Goal: Navigation & Orientation: Understand site structure

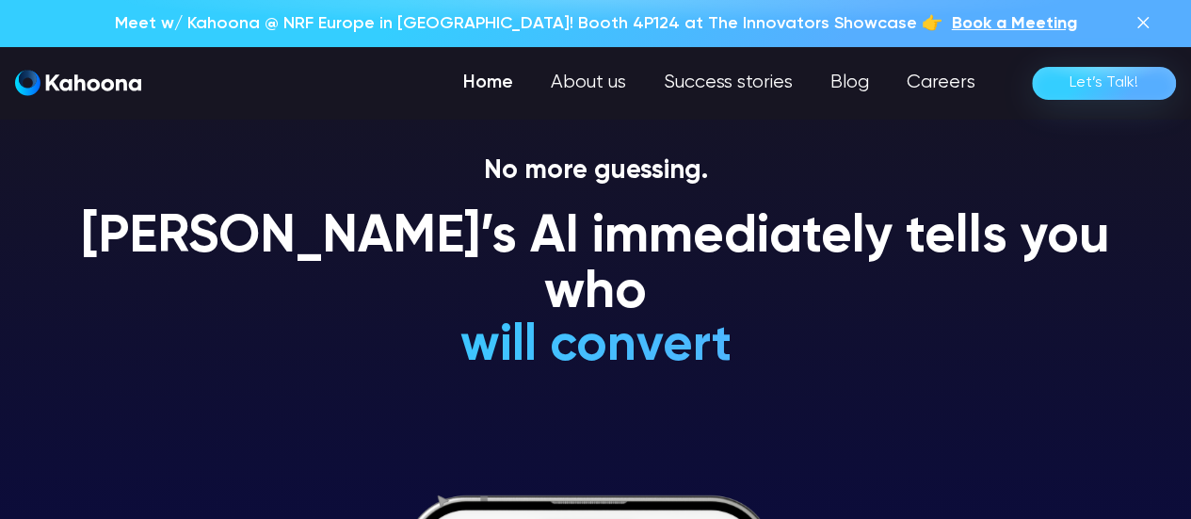
click at [502, 95] on link "Home" at bounding box center [488, 83] width 88 height 38
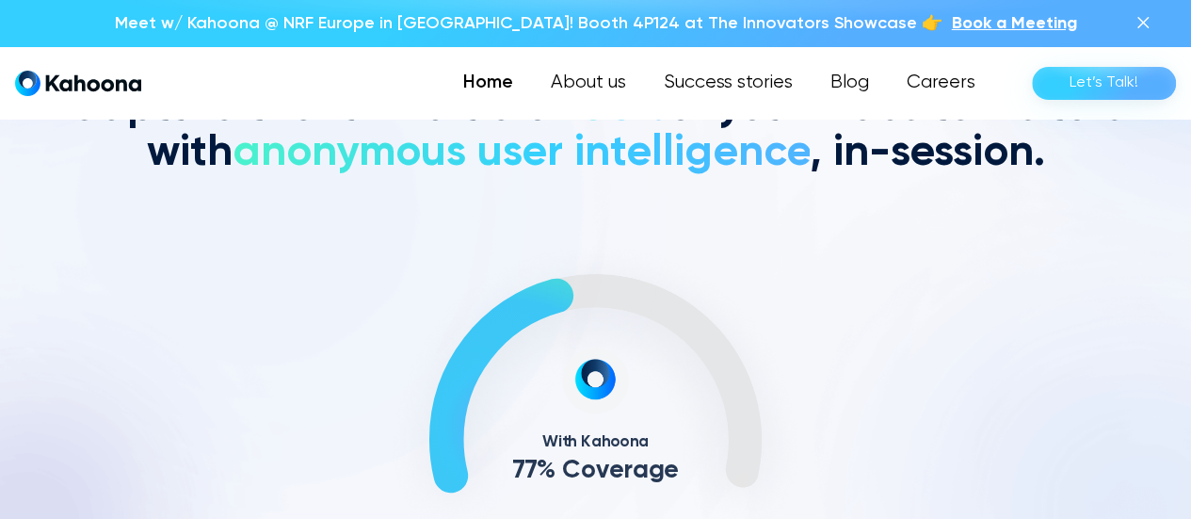
scroll to position [540, 0]
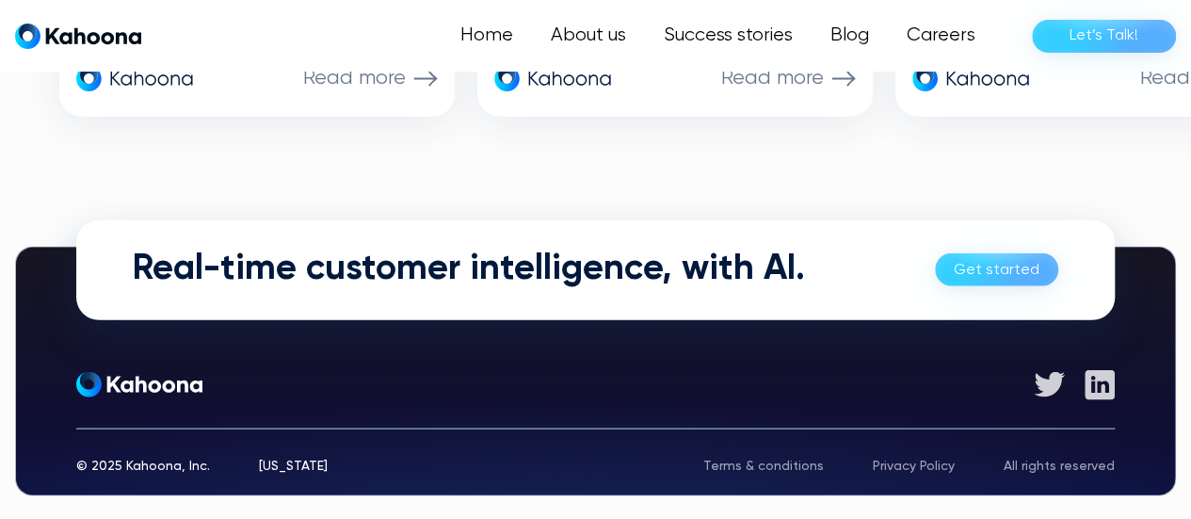
scroll to position [5245, 0]
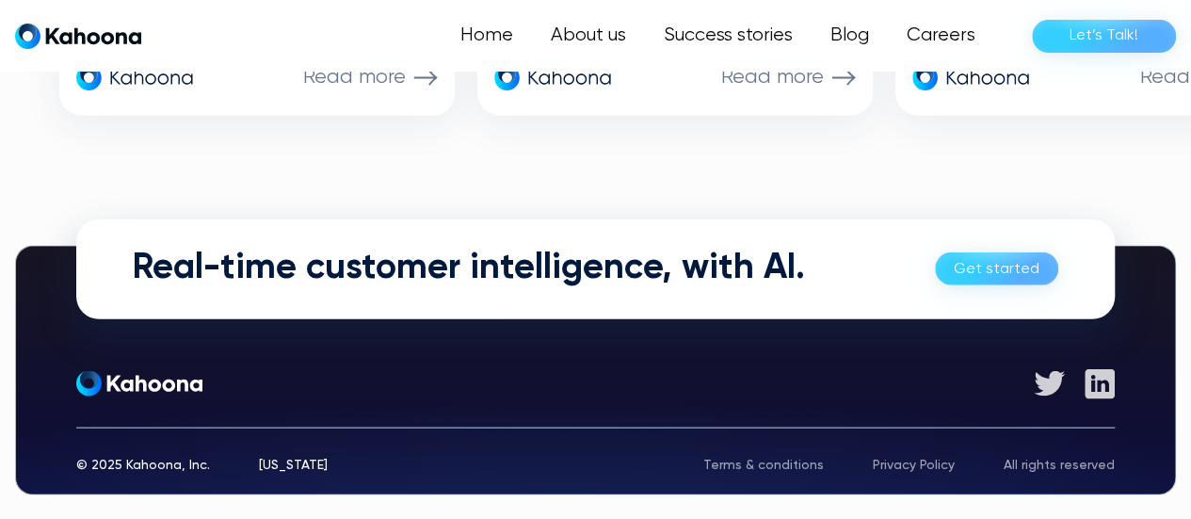
click at [496, 69] on div "Home About us Success stories Blog Careers Let’s Talk!" at bounding box center [595, 36] width 1191 height 72
click at [487, 48] on link "Home" at bounding box center [488, 36] width 88 height 38
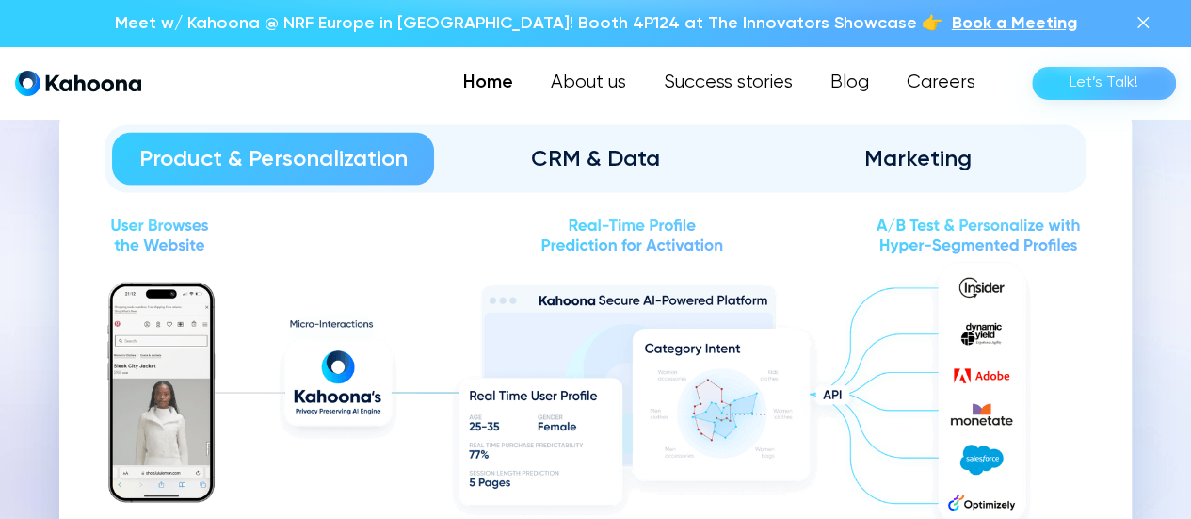
scroll to position [1959, 0]
click at [610, 176] on link "CRM & Data" at bounding box center [595, 160] width 322 height 53
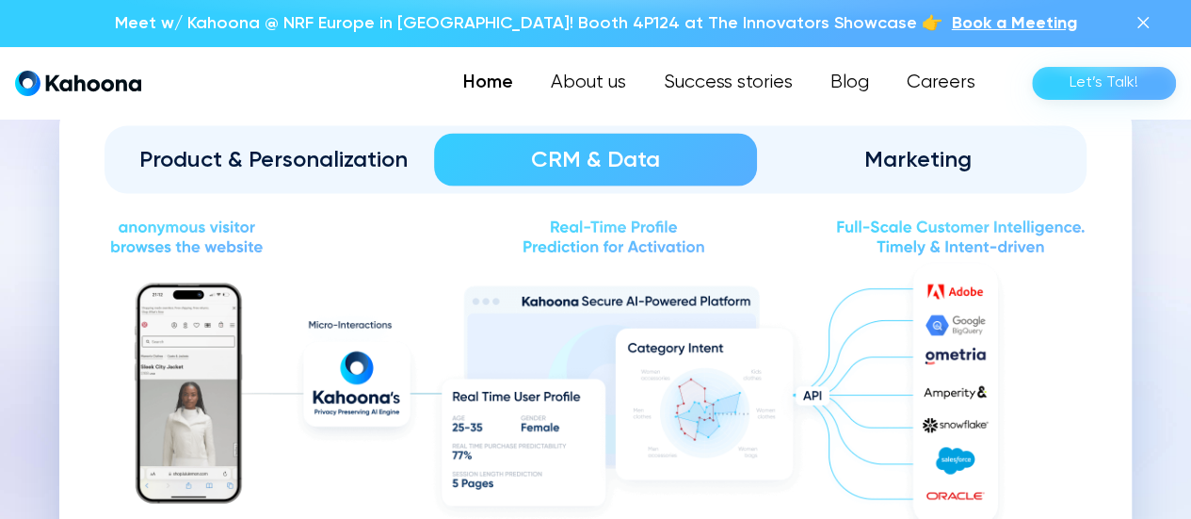
click at [343, 180] on link "Product & Personalization" at bounding box center [273, 160] width 322 height 53
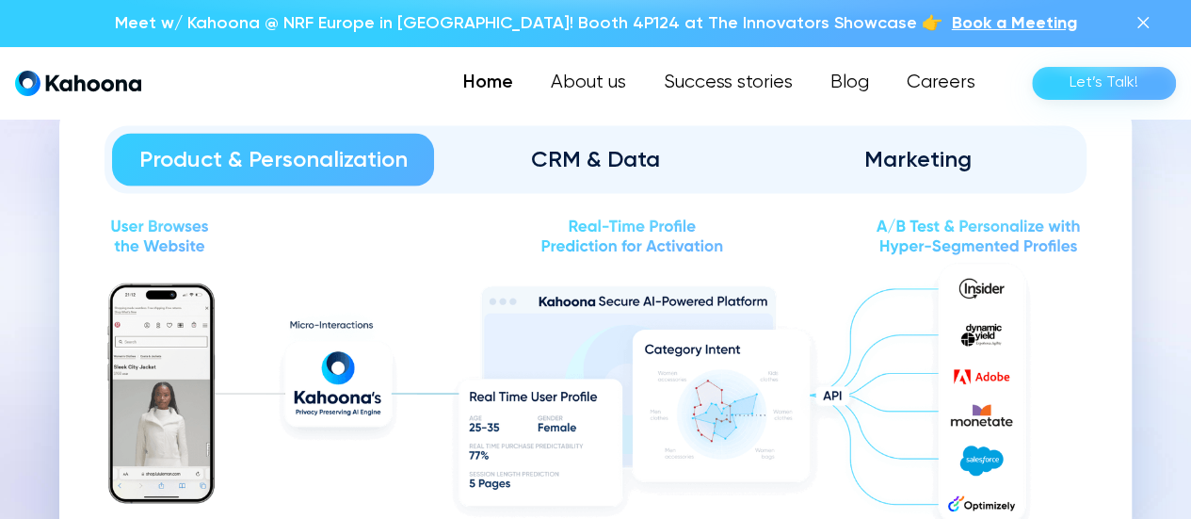
click at [609, 161] on div "CRM & Data" at bounding box center [594, 160] width 269 height 30
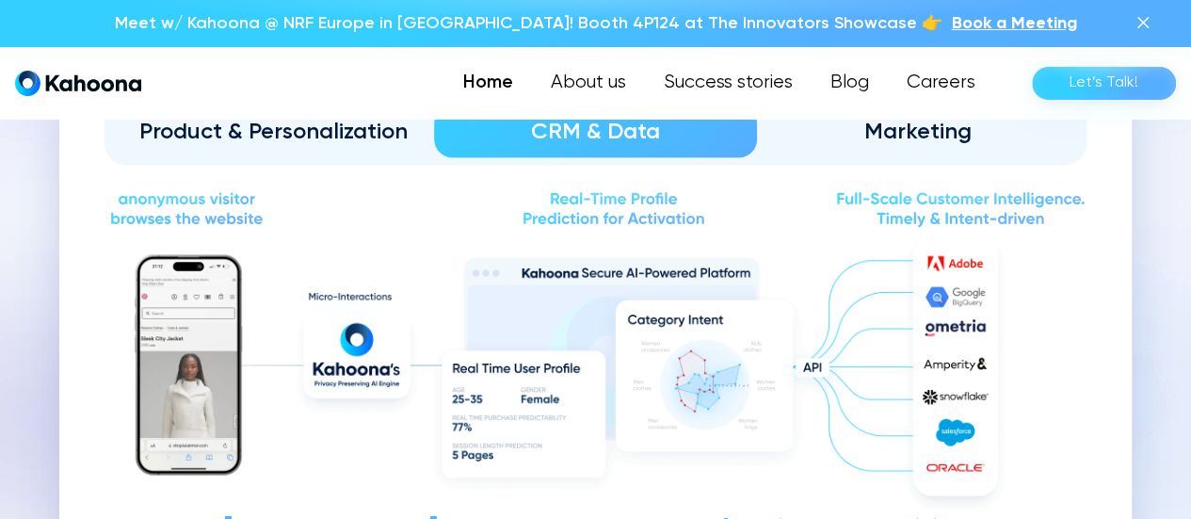
scroll to position [1986, 0]
click at [923, 136] on div "Marketing" at bounding box center [917, 133] width 269 height 30
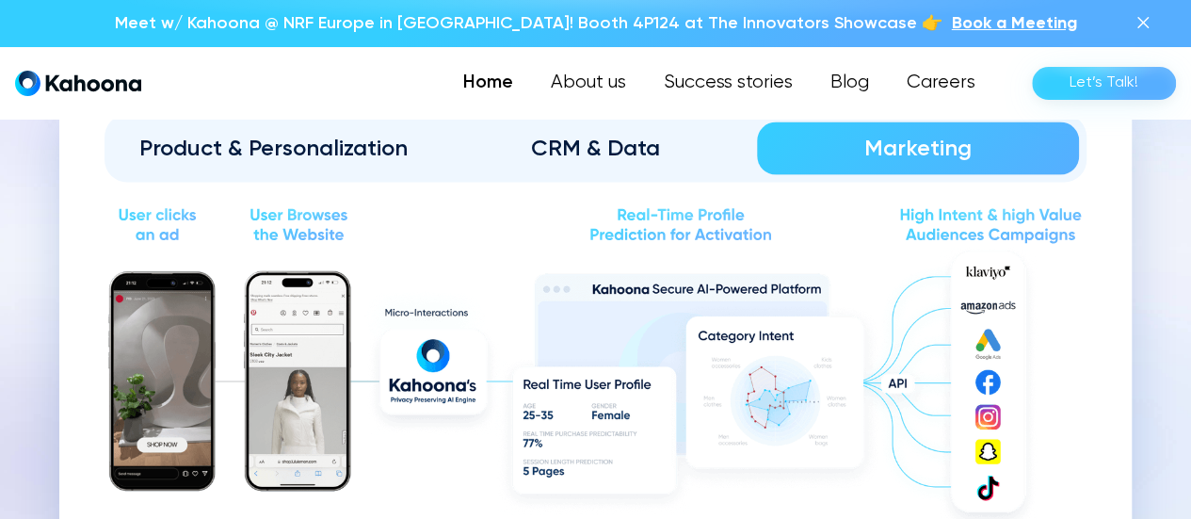
click at [627, 161] on link "CRM & Data" at bounding box center [595, 148] width 322 height 53
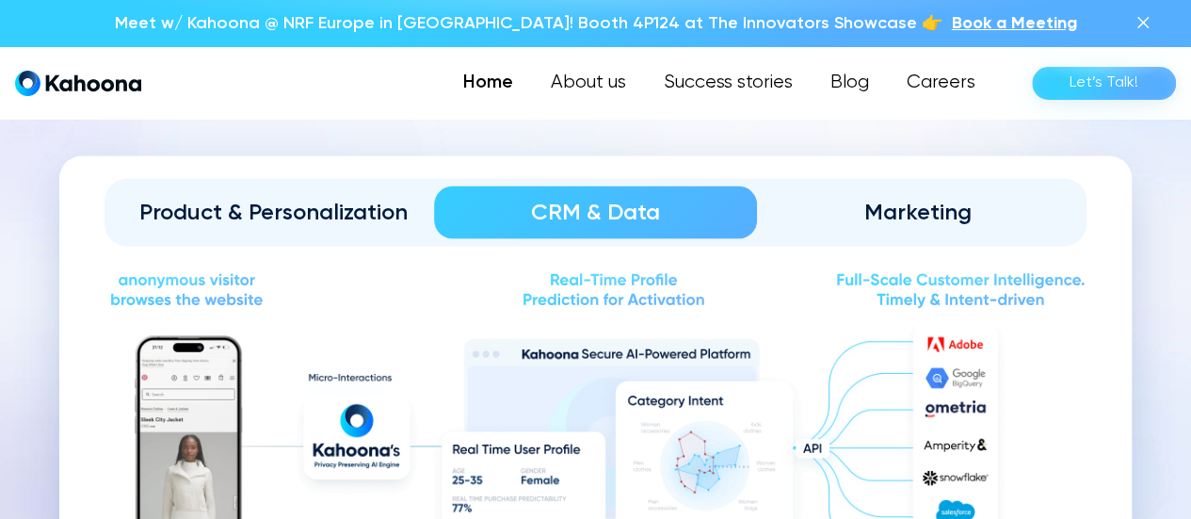
click at [296, 234] on link "Product & Personalization" at bounding box center [273, 212] width 322 height 53
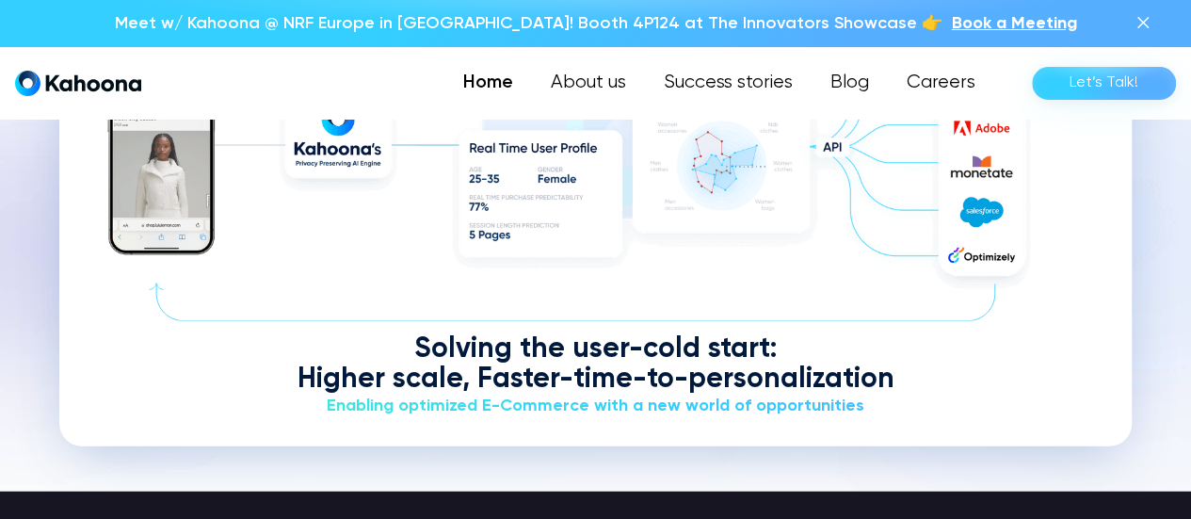
scroll to position [2207, 0]
